Goal: Information Seeking & Learning: Check status

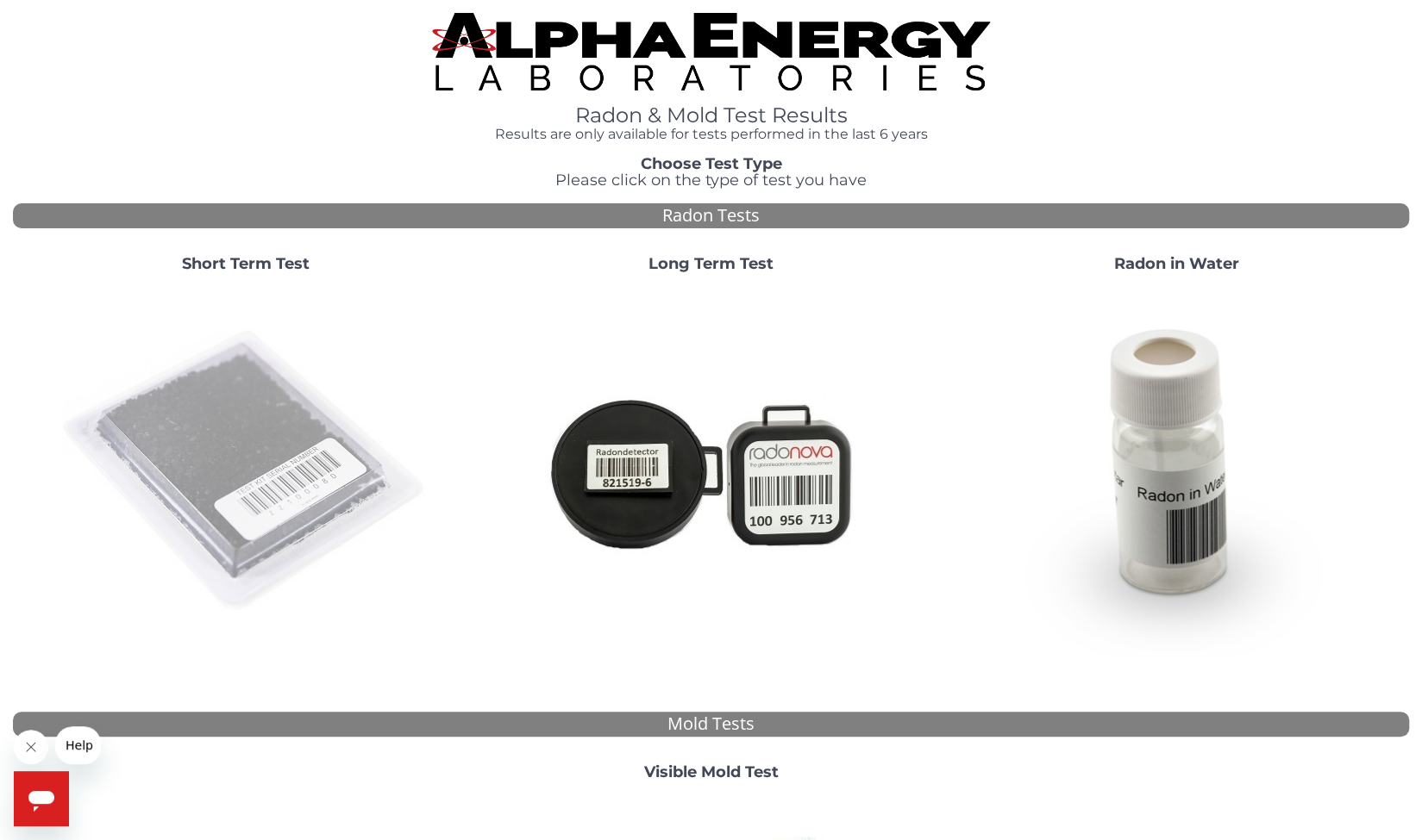
click at [312, 476] on img at bounding box center [246, 471] width 371 height 370
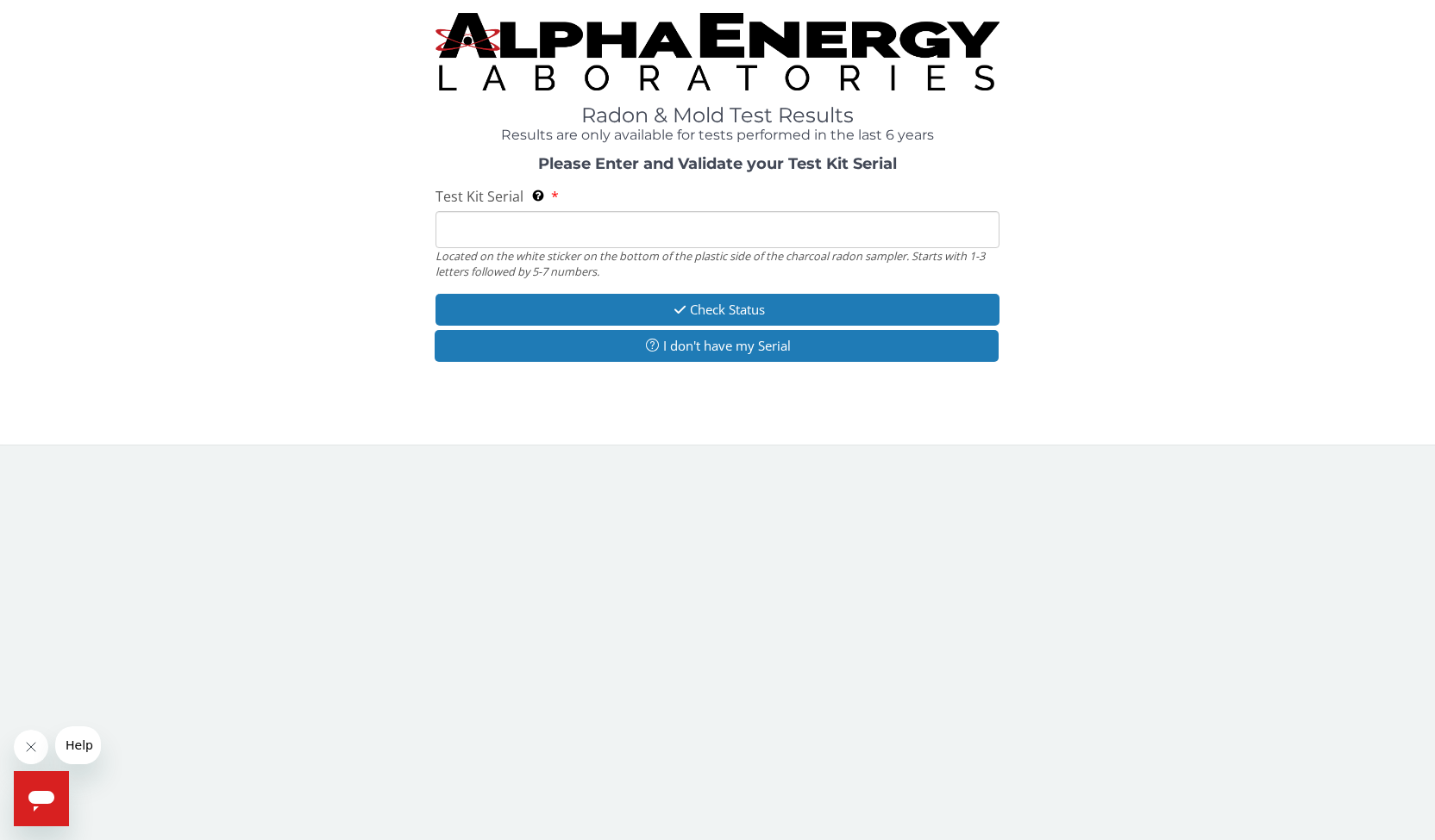
click at [516, 217] on input "Test Kit Serial Located on the white sticker on the bottom of the plastic side …" at bounding box center [718, 229] width 564 height 37
type input "FE460434"
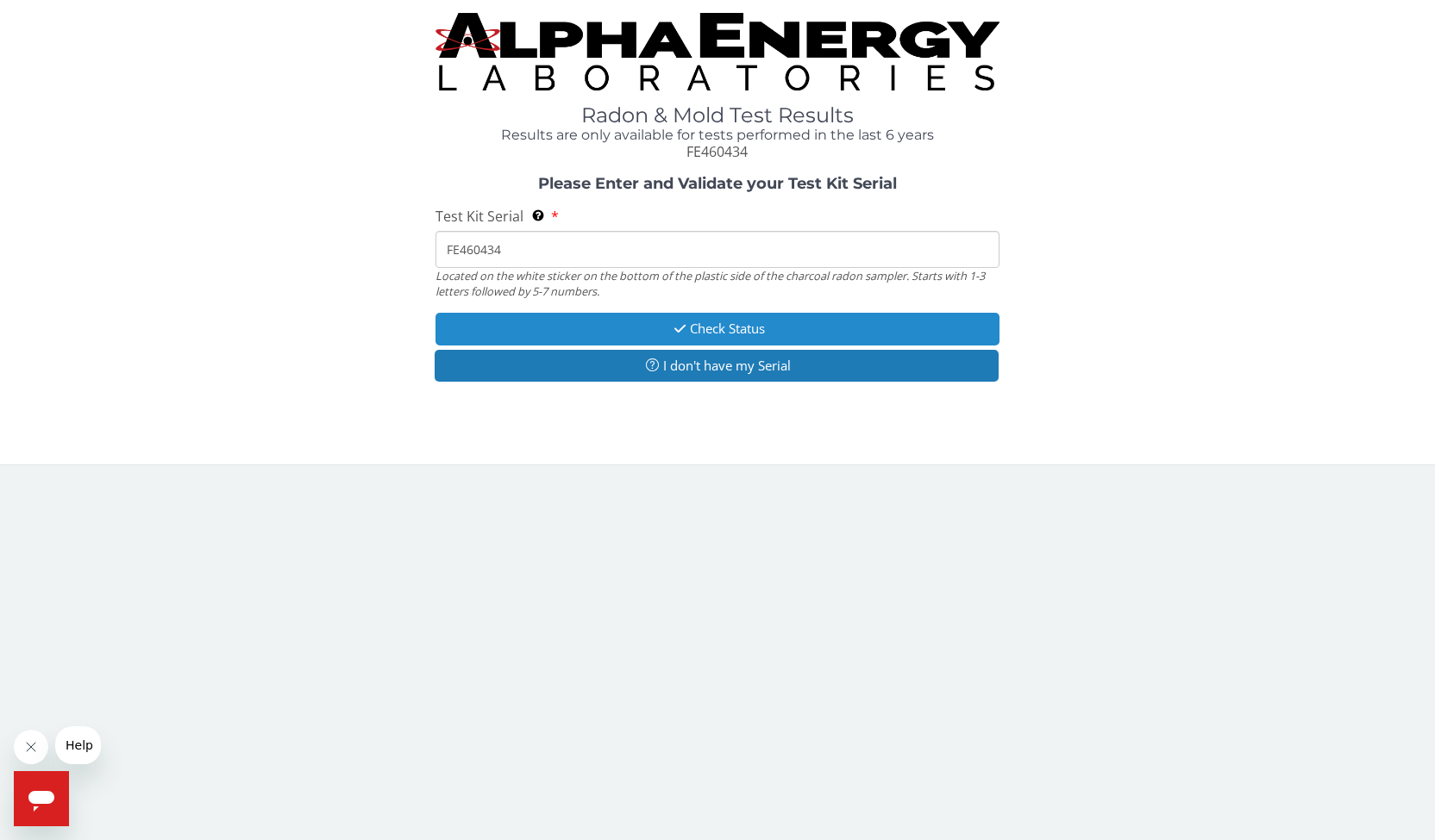
click at [683, 326] on icon "button" at bounding box center [680, 328] width 20 height 13
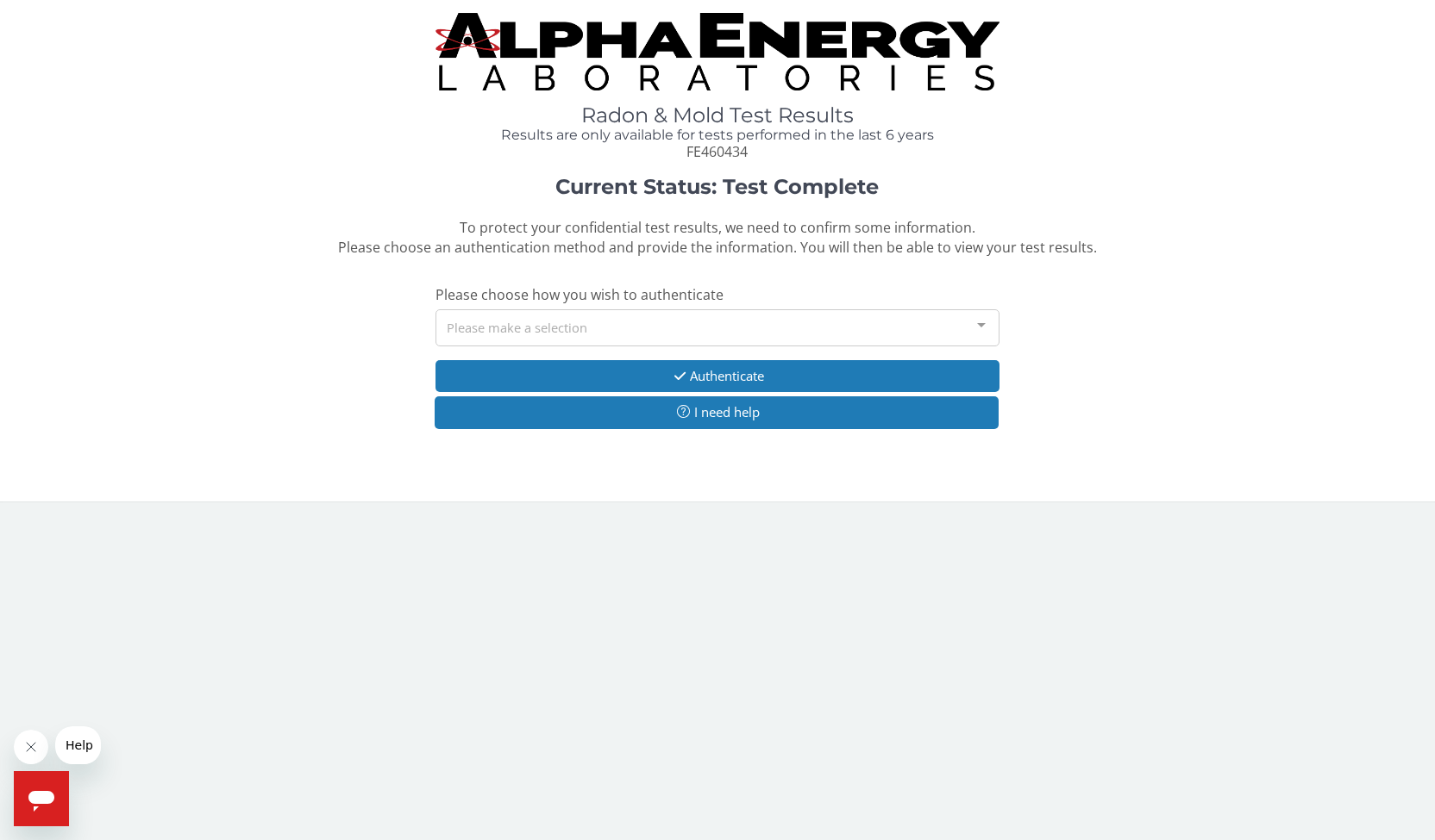
click at [640, 328] on div "Please make a selection" at bounding box center [718, 327] width 564 height 37
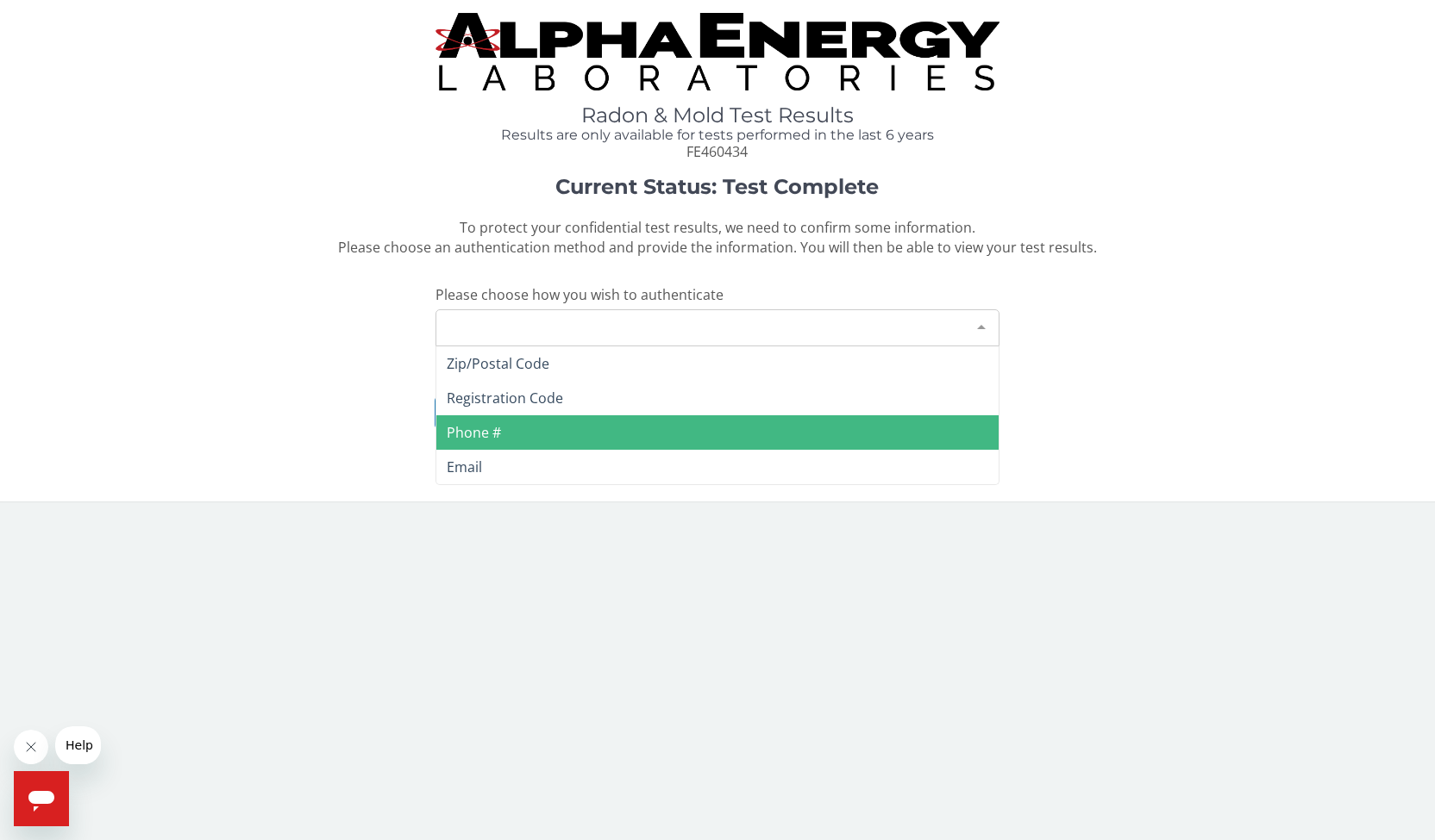
click at [612, 438] on span "Phone #" at bounding box center [718, 433] width 562 height 35
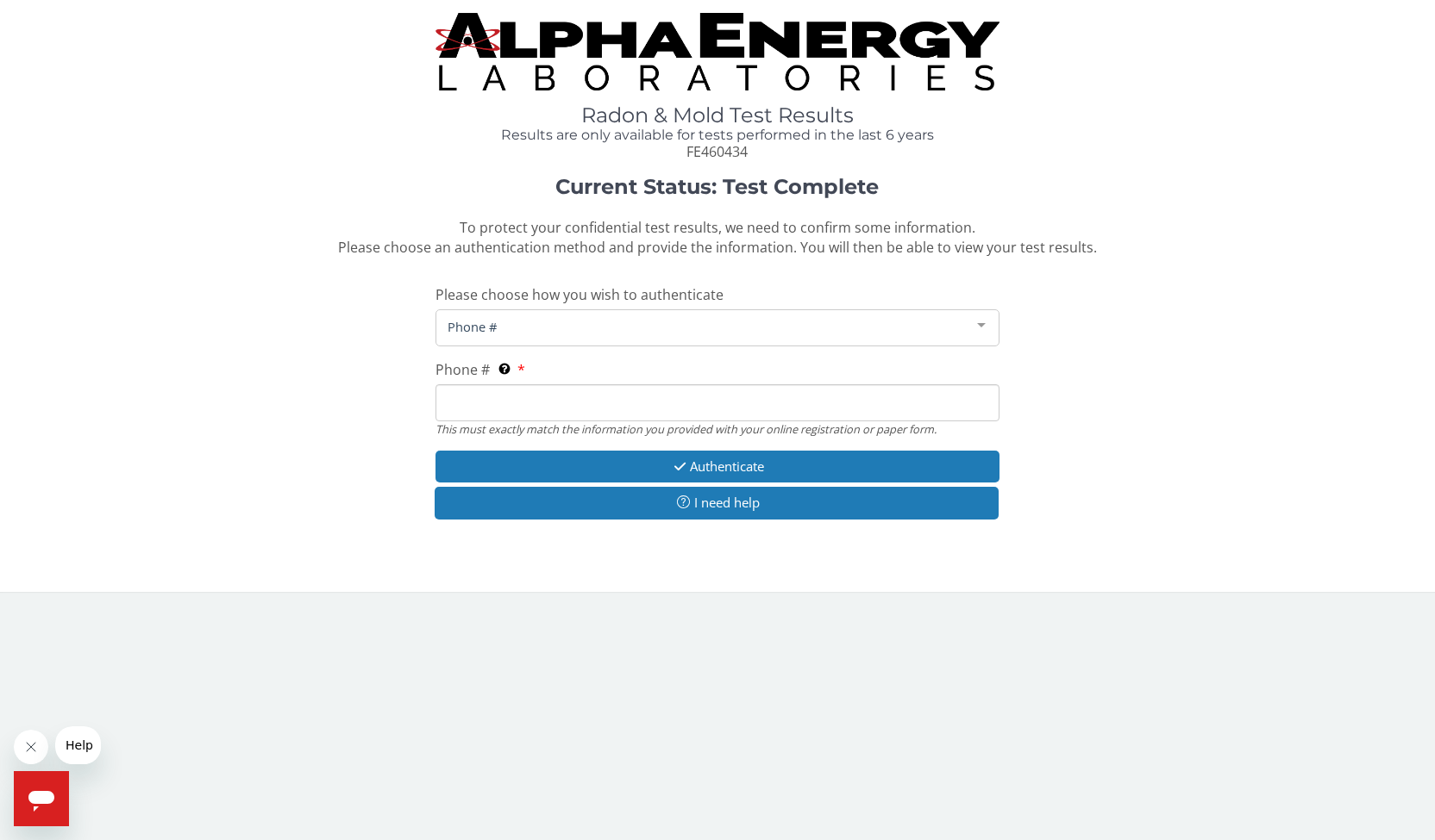
click at [573, 401] on input "Phone # This must exactly match the information you provided with your online r…" at bounding box center [718, 403] width 564 height 37
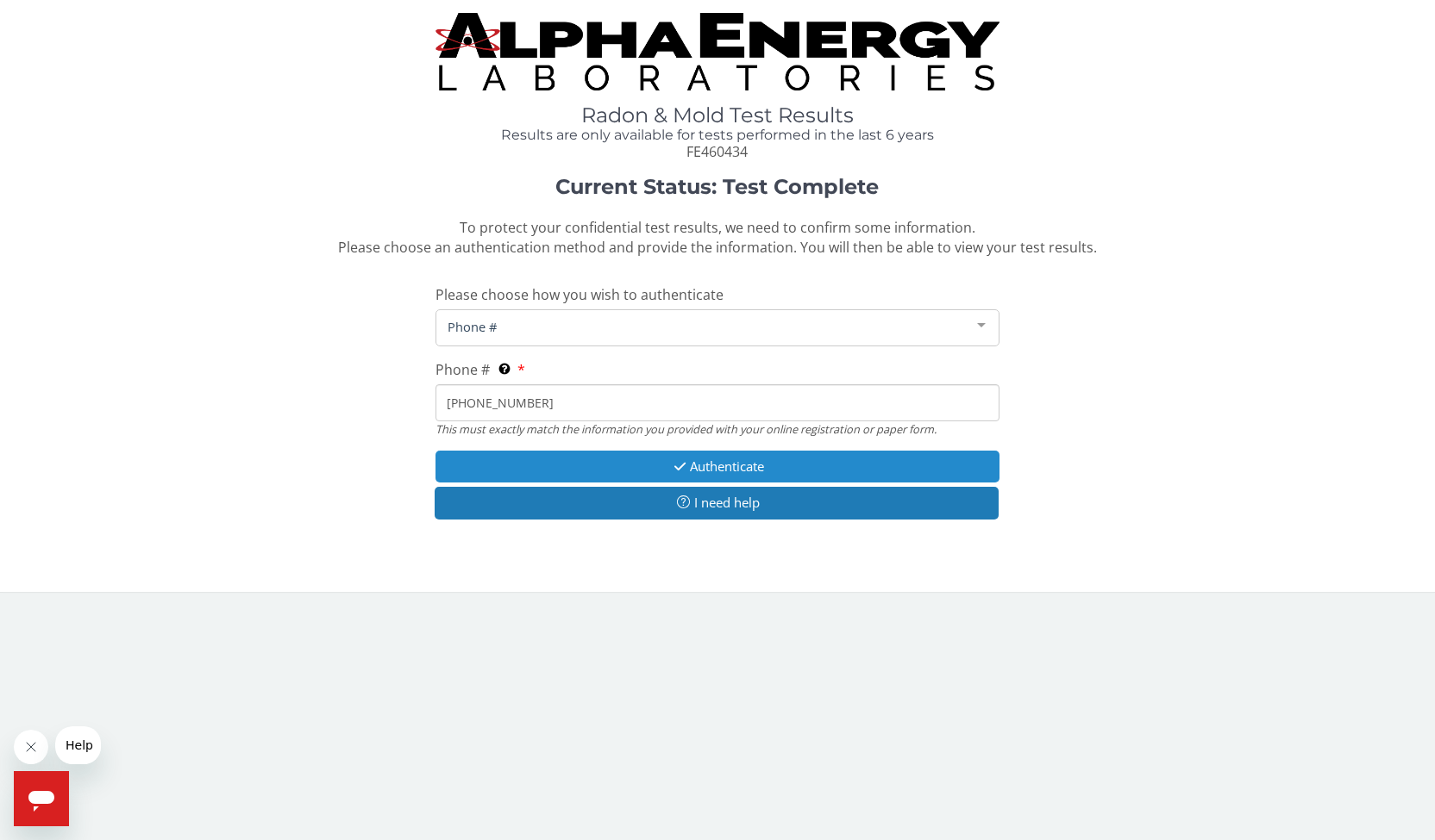
type input "[PHONE_NUMBER]"
click at [664, 462] on button "Authenticate" at bounding box center [718, 466] width 564 height 32
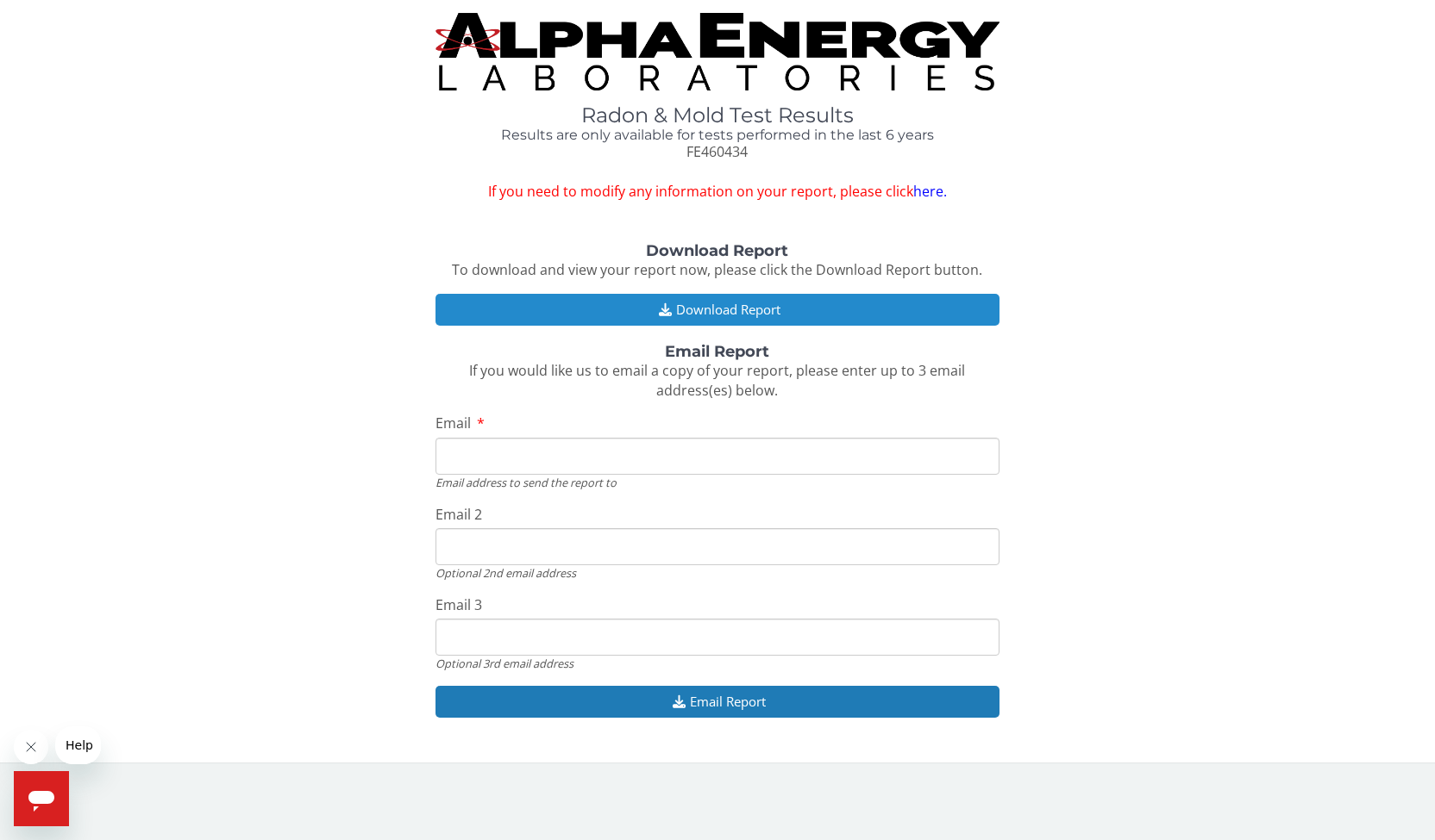
click at [751, 307] on button "Download Report" at bounding box center [718, 309] width 564 height 32
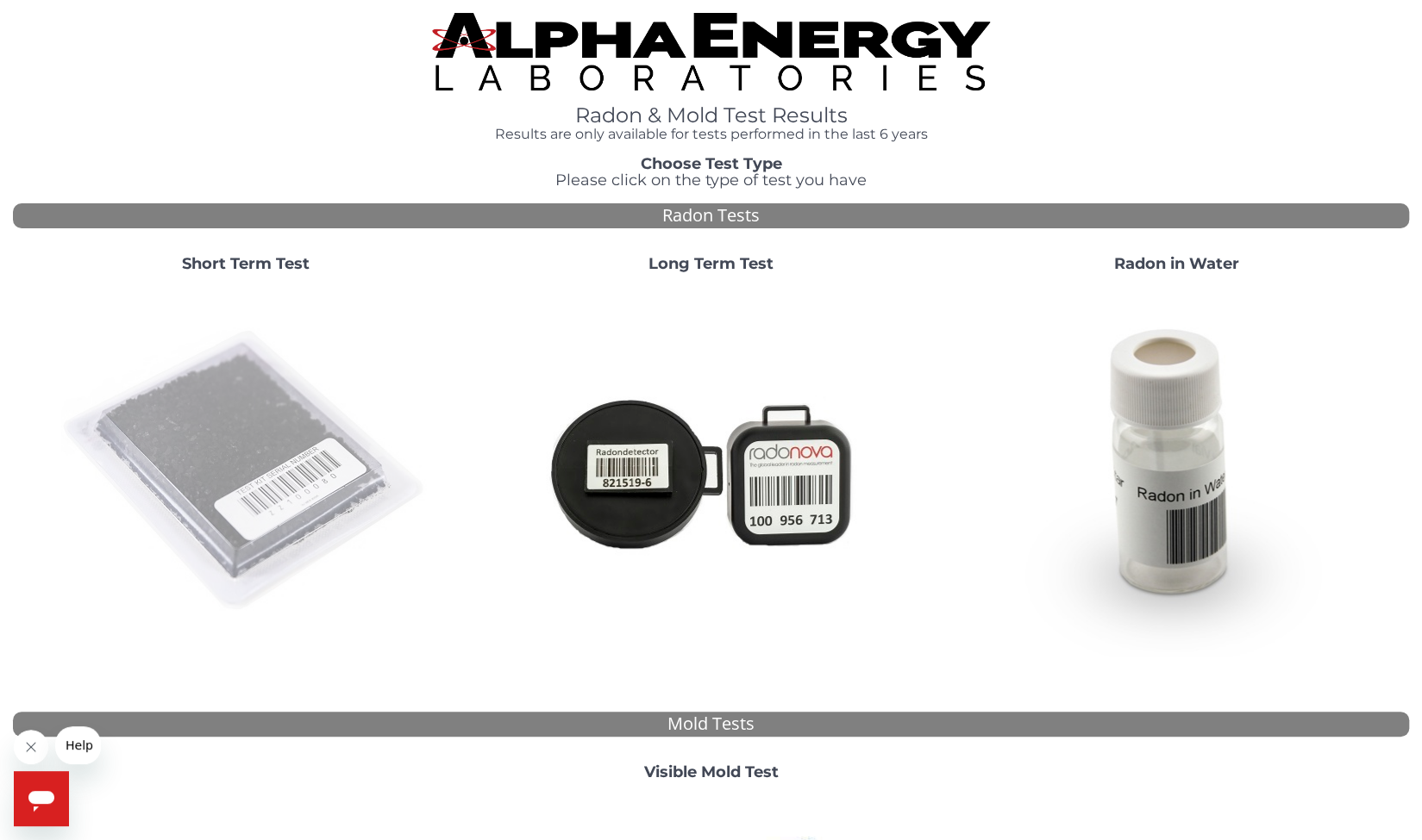
click at [281, 493] on img at bounding box center [246, 471] width 371 height 370
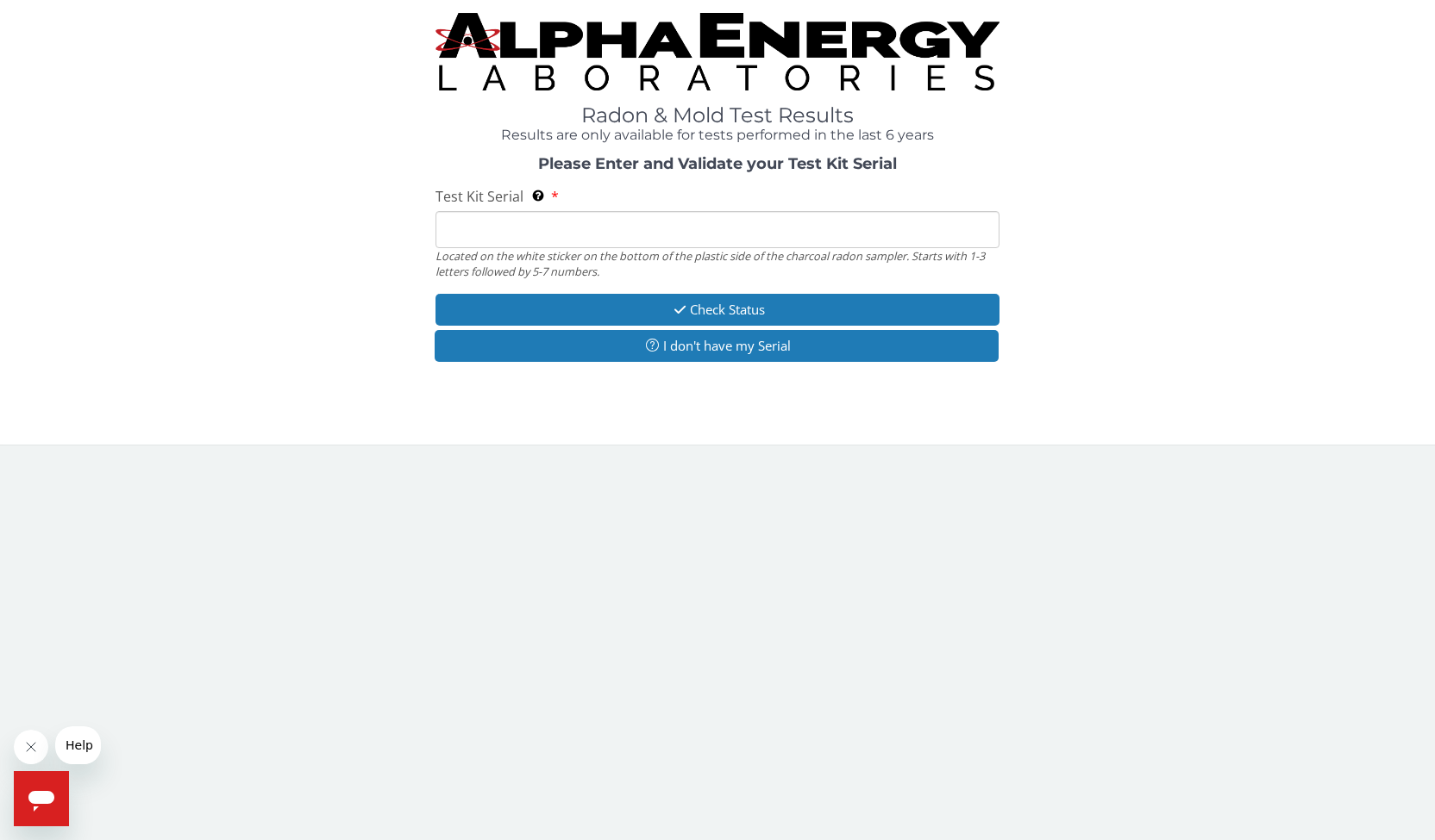
click at [549, 223] on input "Test Kit Serial Located on the white sticker on the bottom of the plastic side …" at bounding box center [718, 229] width 564 height 37
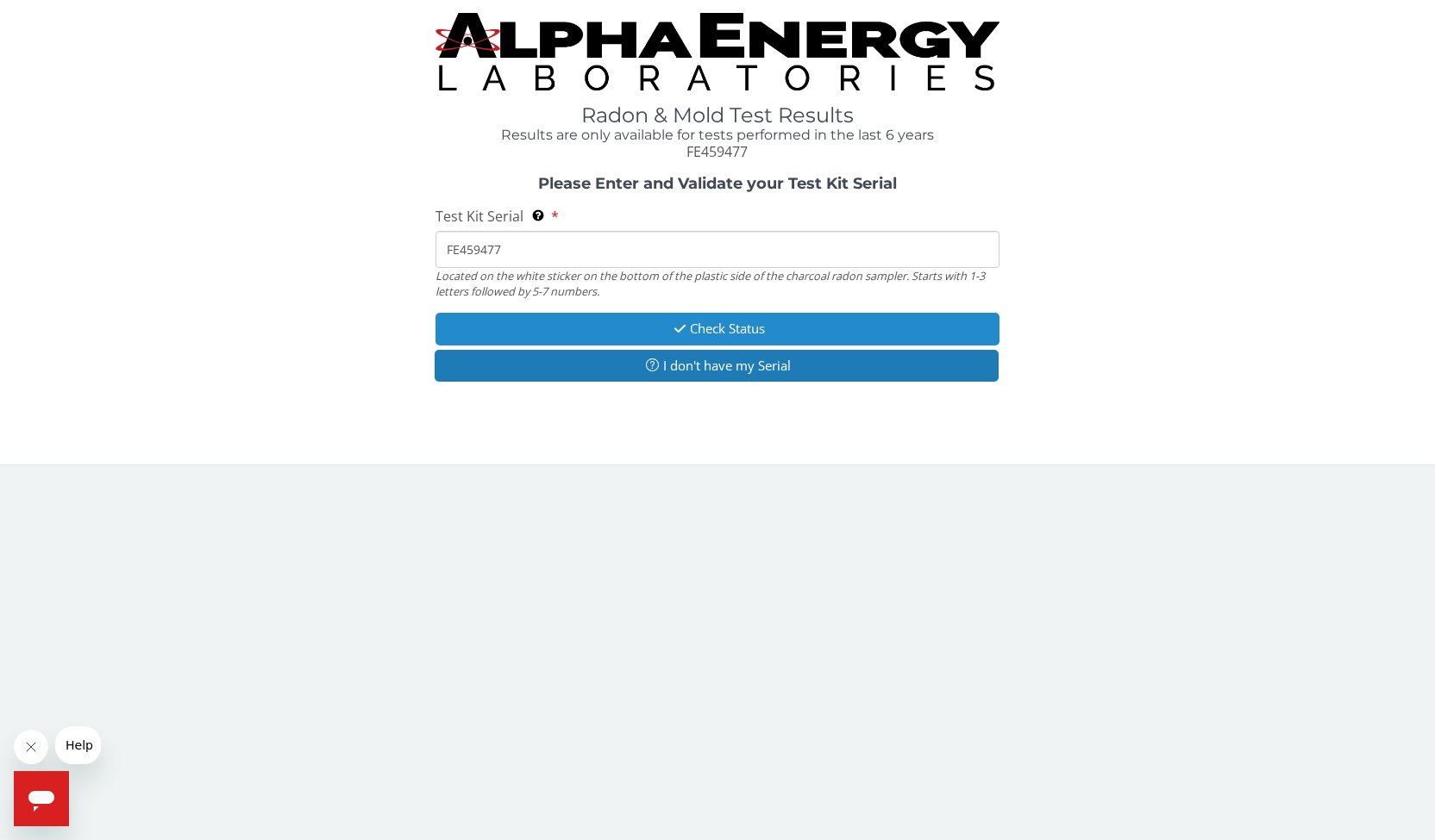
type input "FE459477"
click at [750, 322] on button "Check Status" at bounding box center [718, 328] width 564 height 32
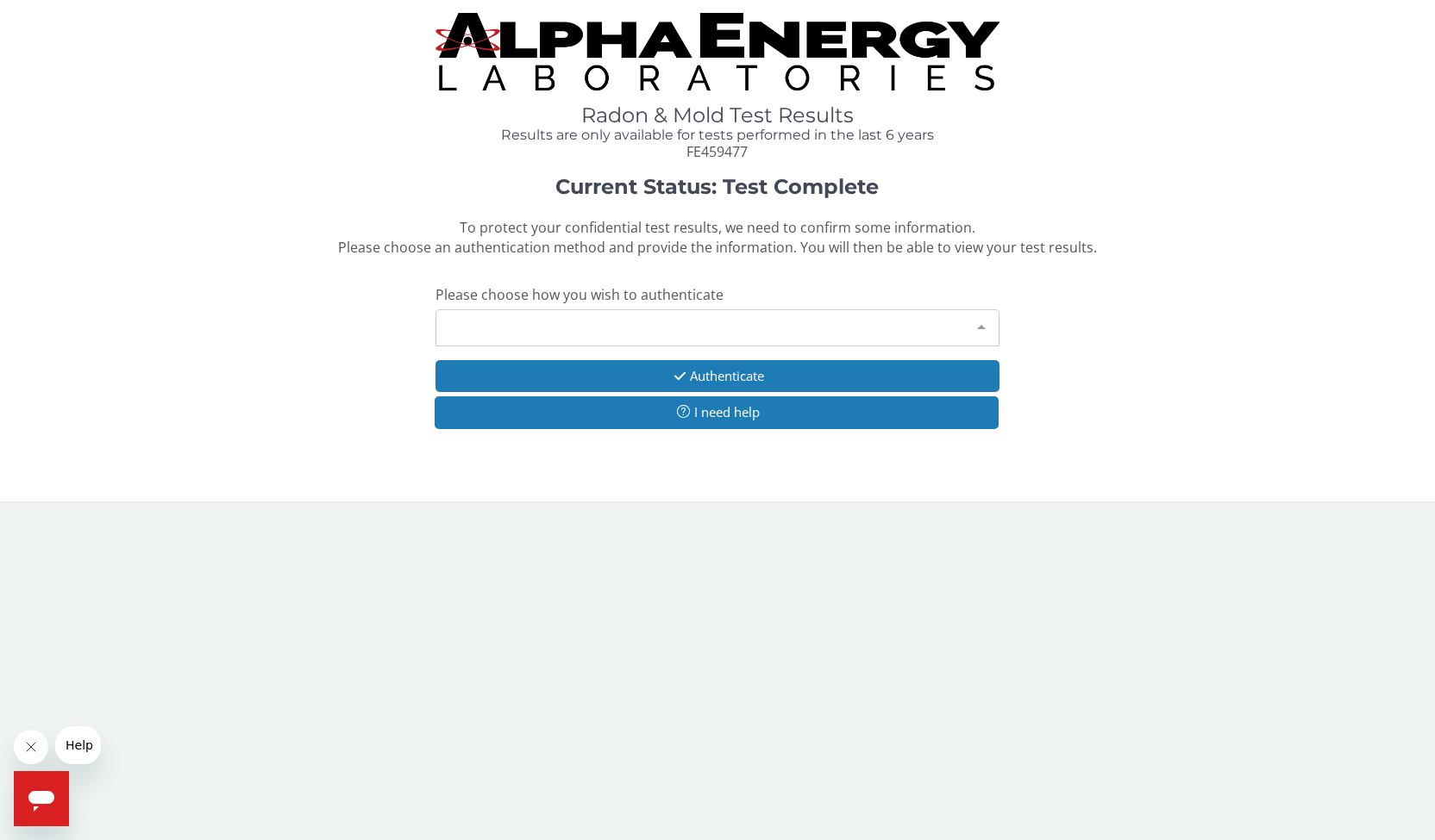
click at [639, 329] on div "Please make a selection" at bounding box center [718, 327] width 564 height 37
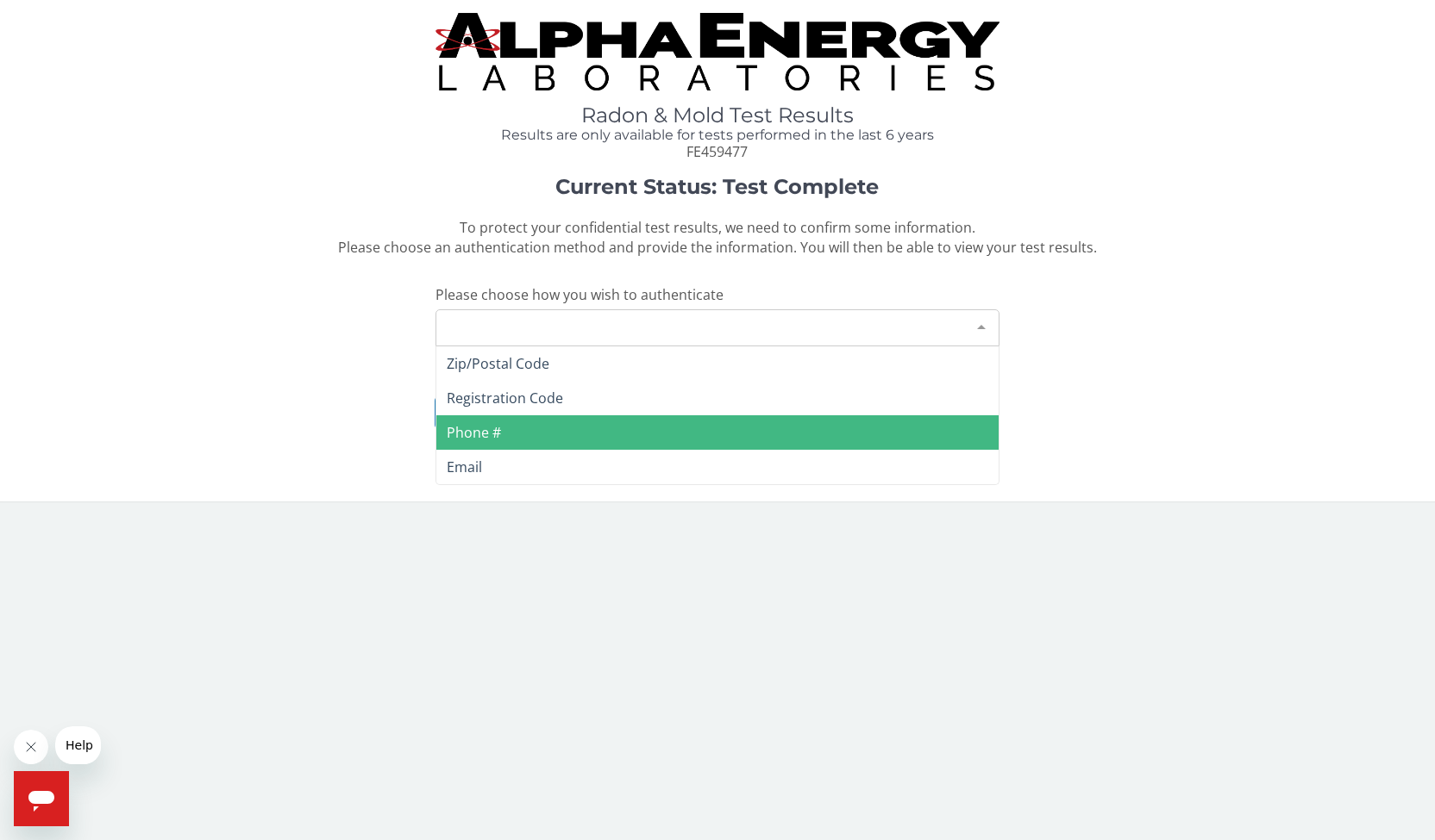
click at [621, 423] on span "Phone #" at bounding box center [718, 433] width 562 height 35
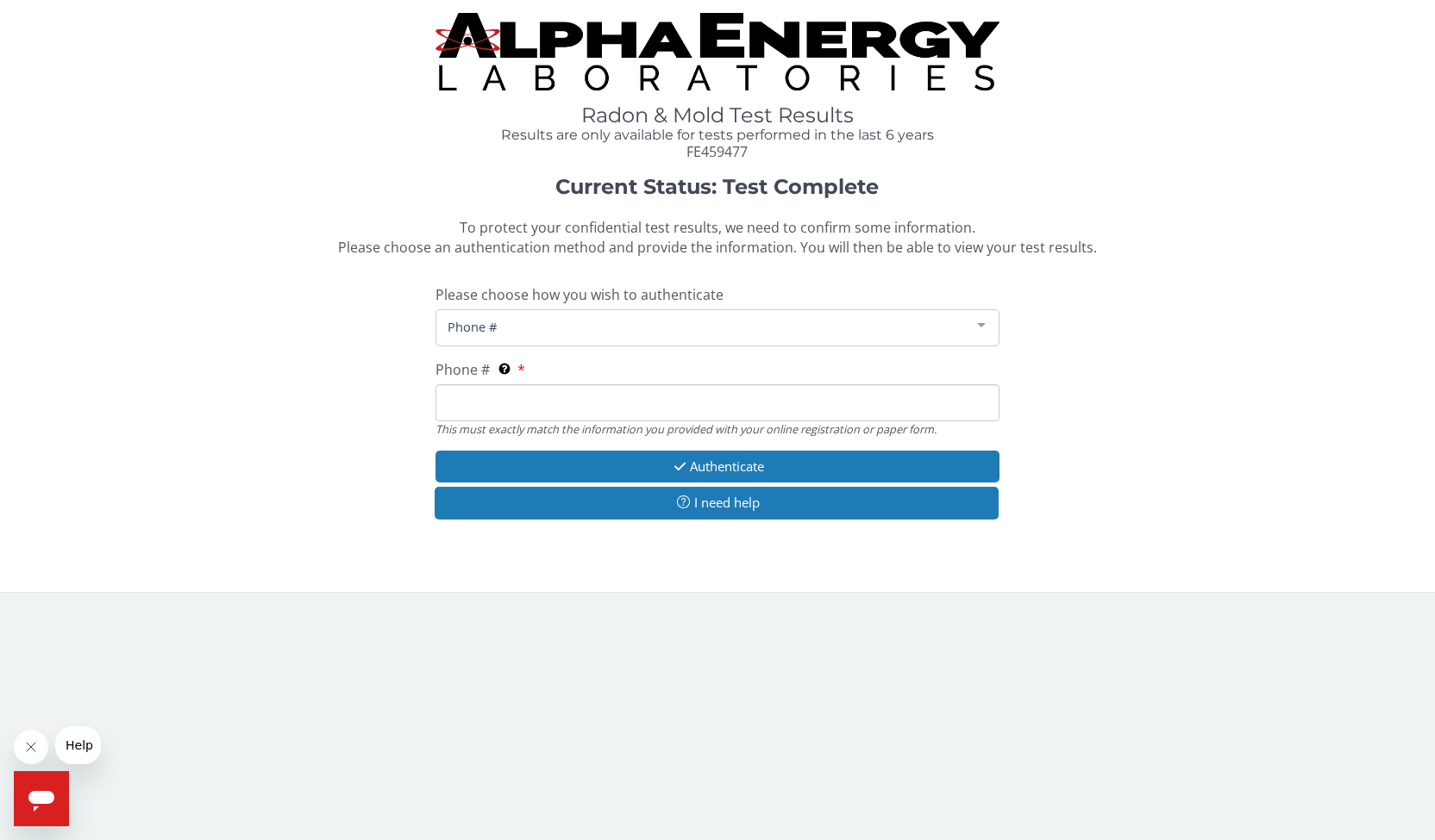
click at [624, 414] on input "Phone # This must exactly match the information you provided with your online r…" at bounding box center [718, 403] width 564 height 37
type input "[PHONE_NUMBER]"
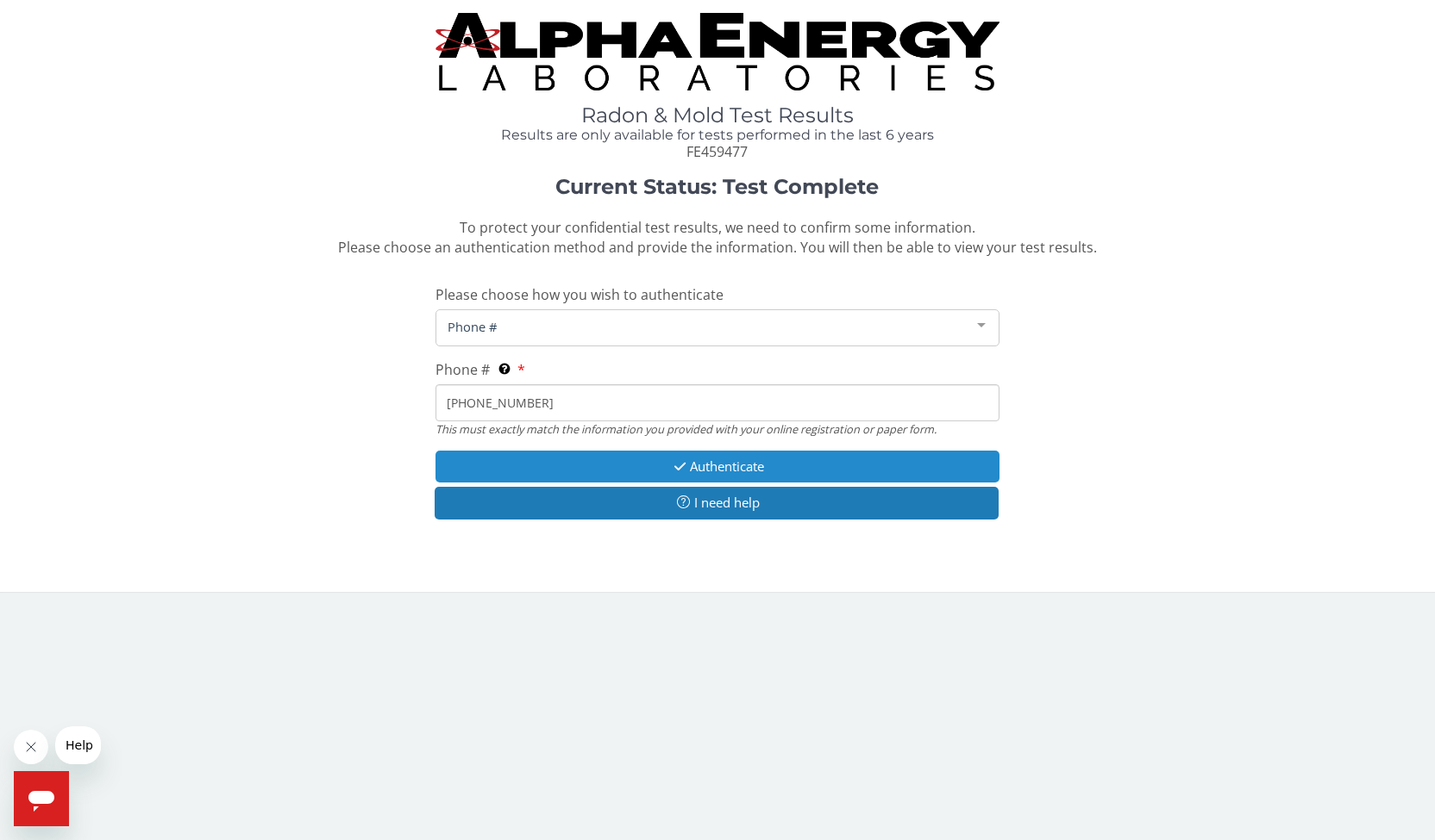
click at [702, 466] on button "Authenticate" at bounding box center [718, 466] width 564 height 32
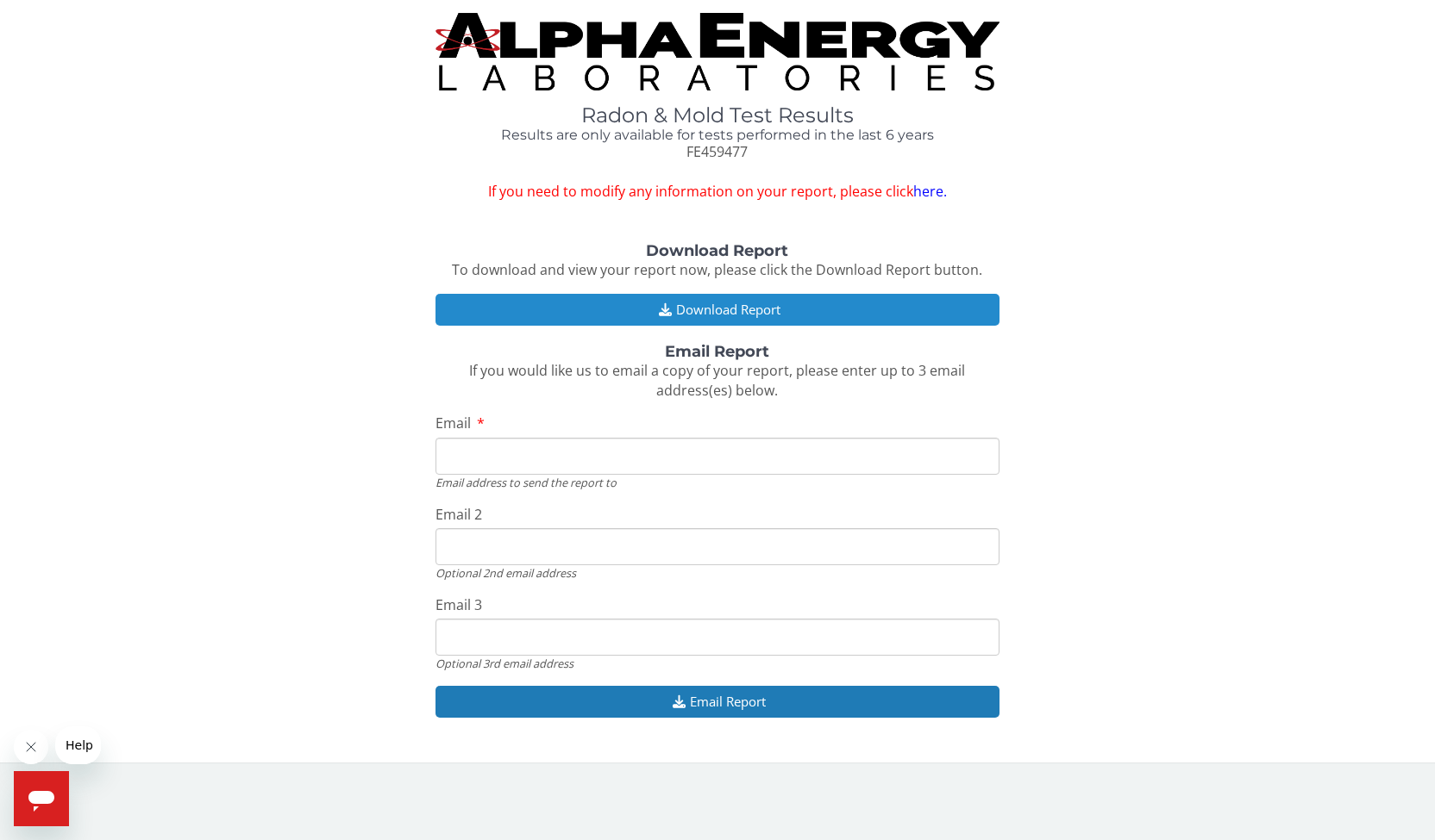
click at [681, 309] on button "Download Report" at bounding box center [718, 309] width 564 height 32
